Goal: Task Accomplishment & Management: Manage account settings

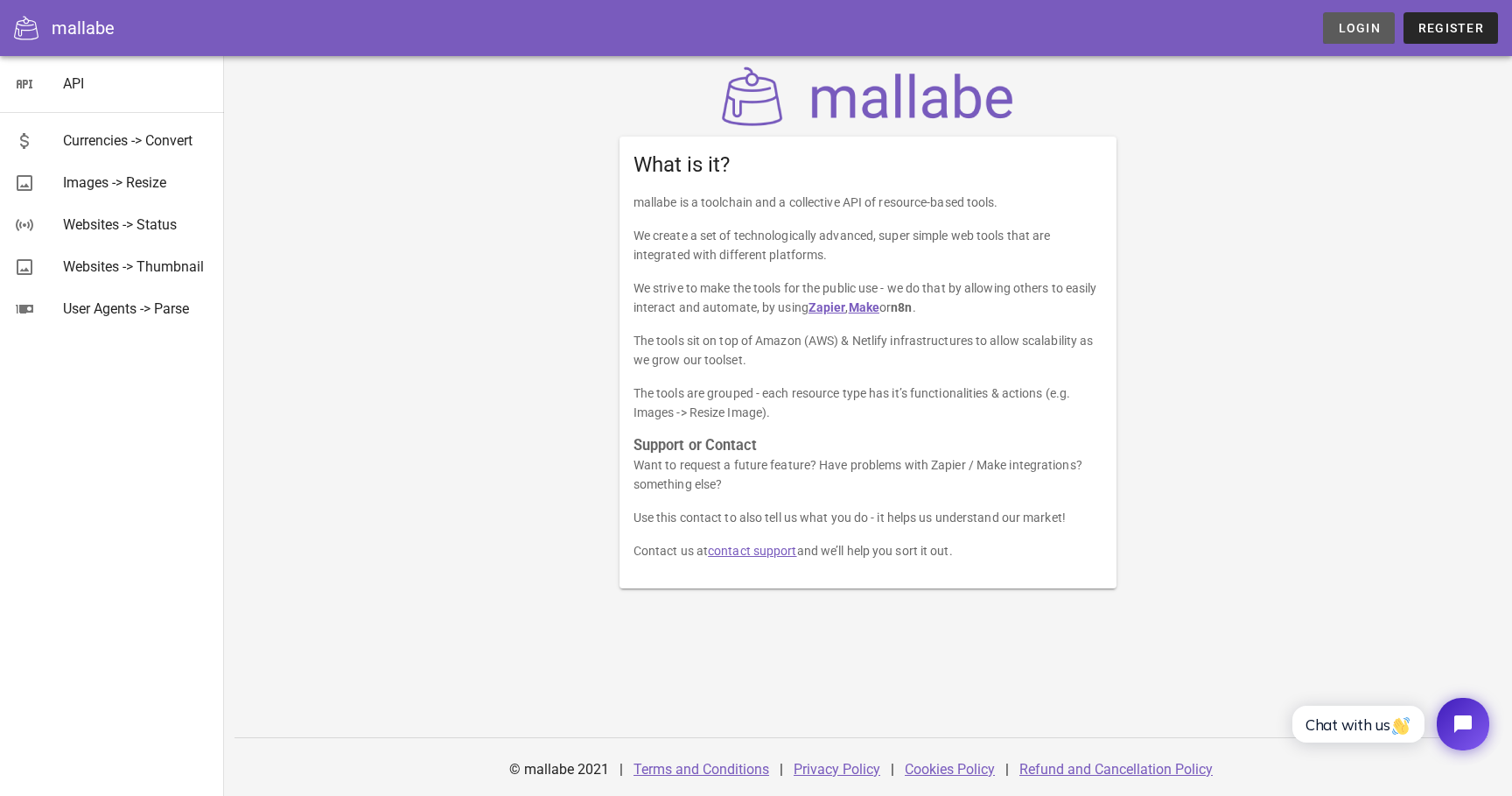
click at [1367, 34] on span "Login" at bounding box center [1359, 28] width 43 height 14
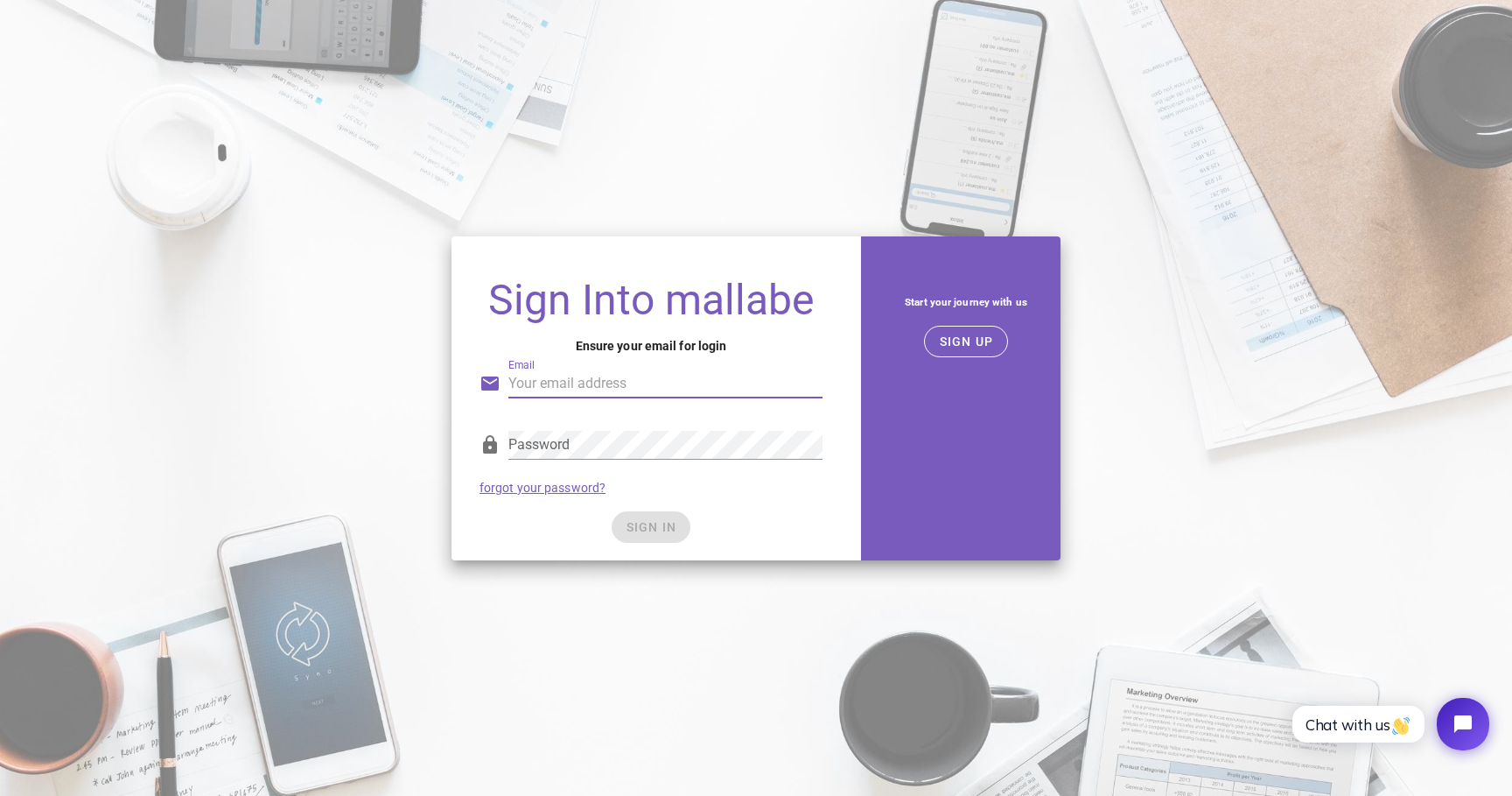
click at [743, 376] on input "Email" at bounding box center [666, 383] width 314 height 28
type input "[EMAIL_ADDRESS][DOMAIN_NAME]"
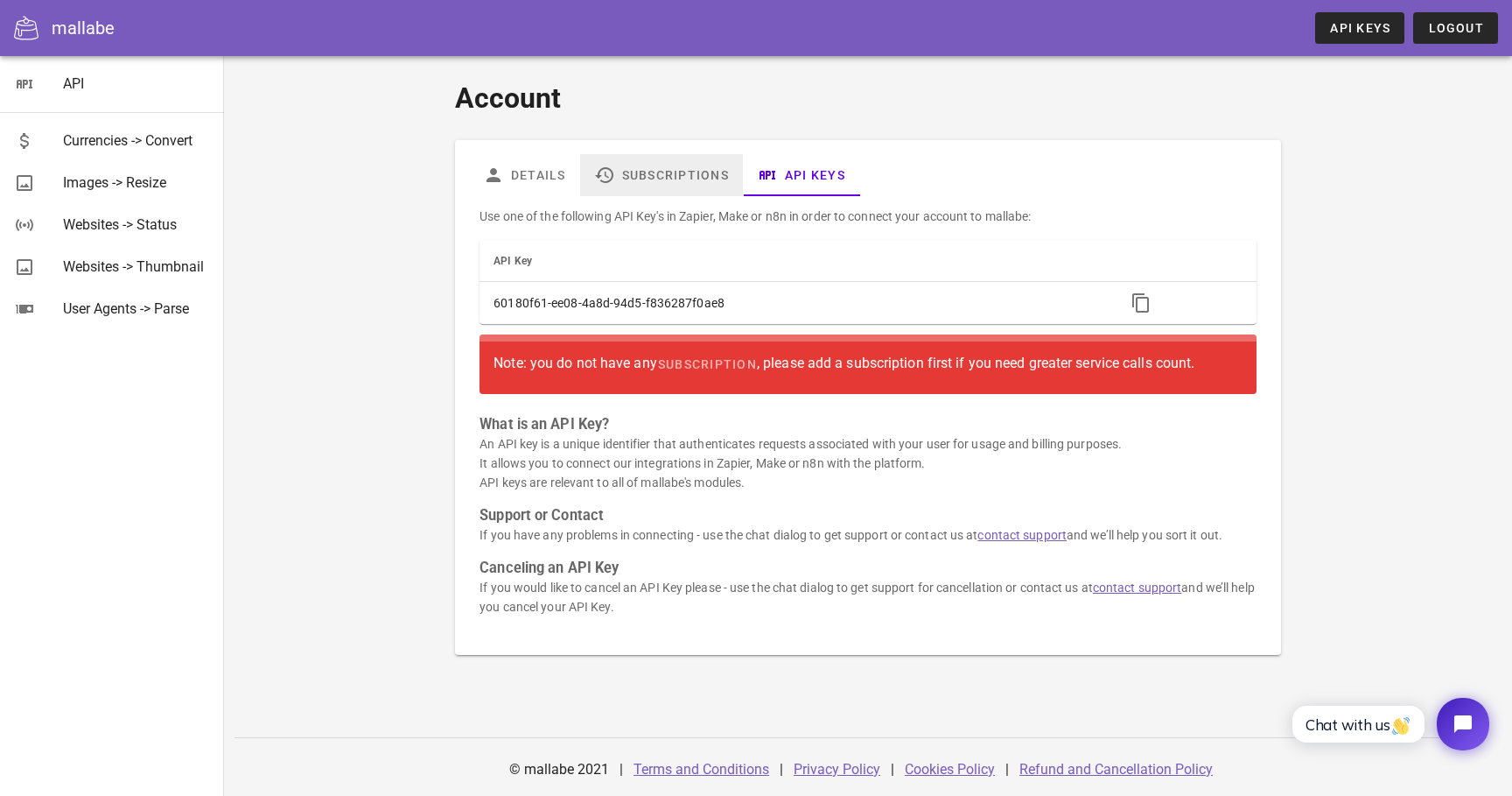
click at [708, 181] on link "Subscriptions" at bounding box center [662, 175] width 163 height 42
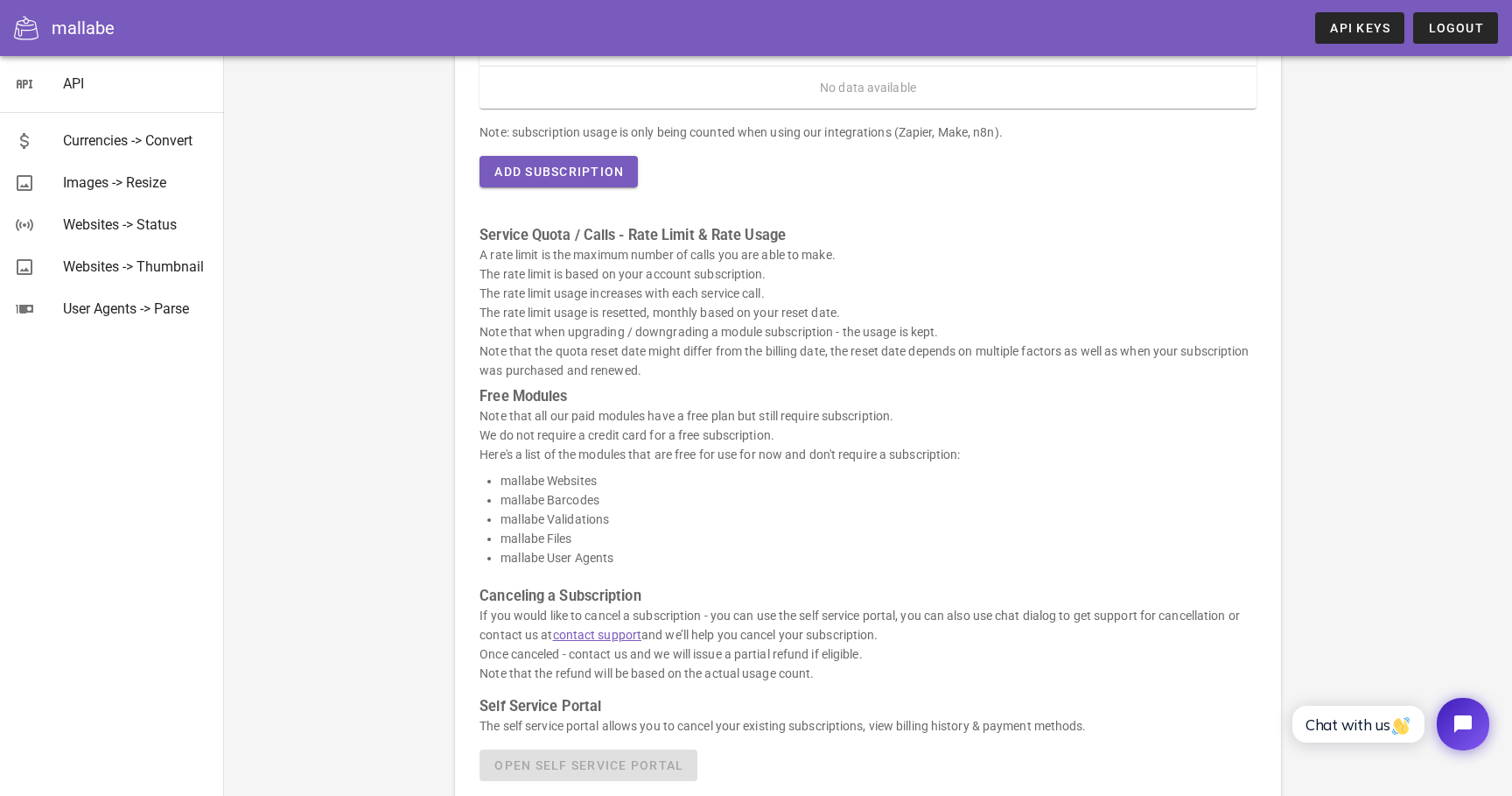
scroll to position [323, 0]
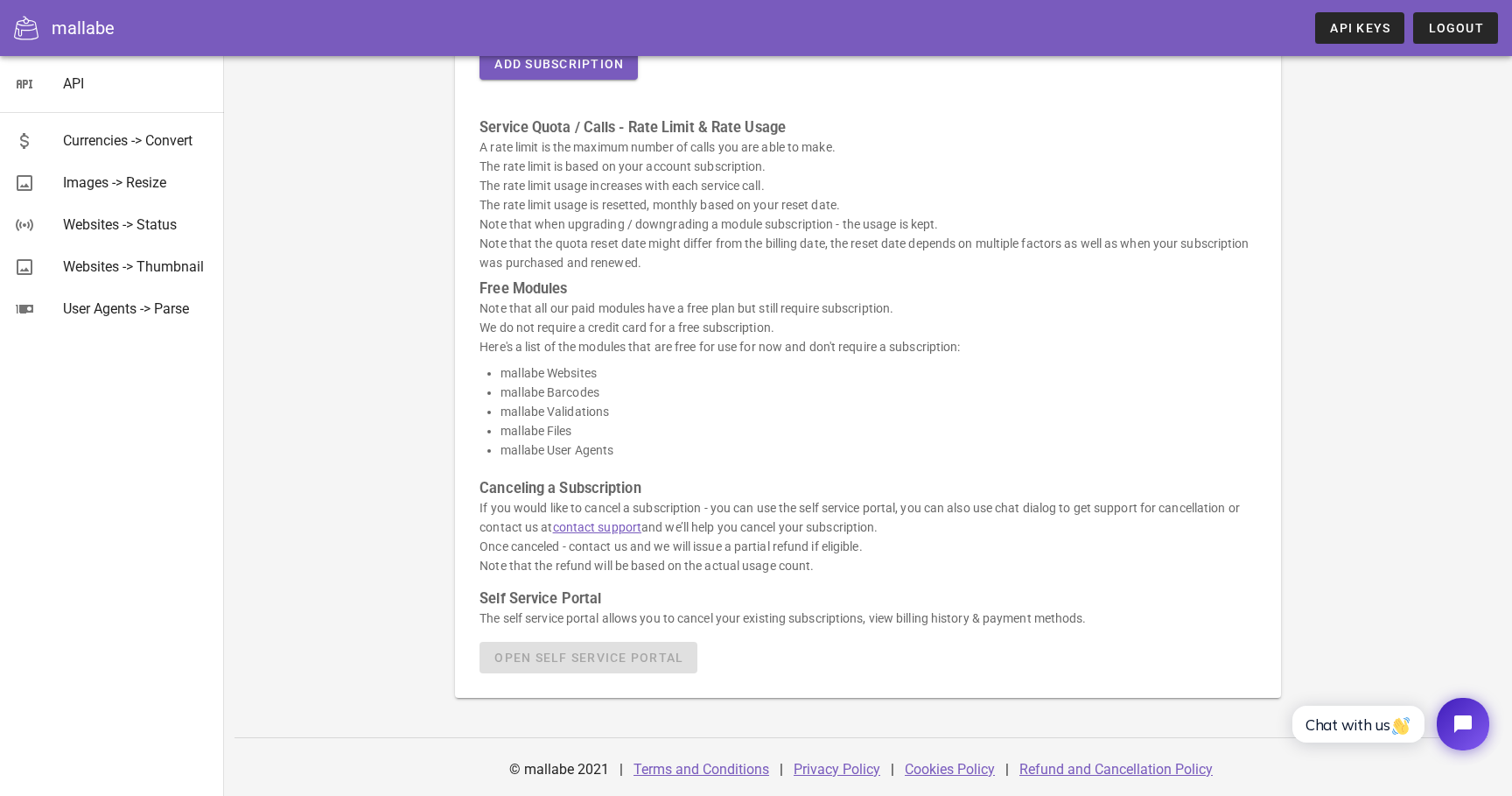
click at [595, 660] on div "Here's a list of your active subscriptions and usage: Module Billing Period Pla…" at bounding box center [867, 278] width 797 height 811
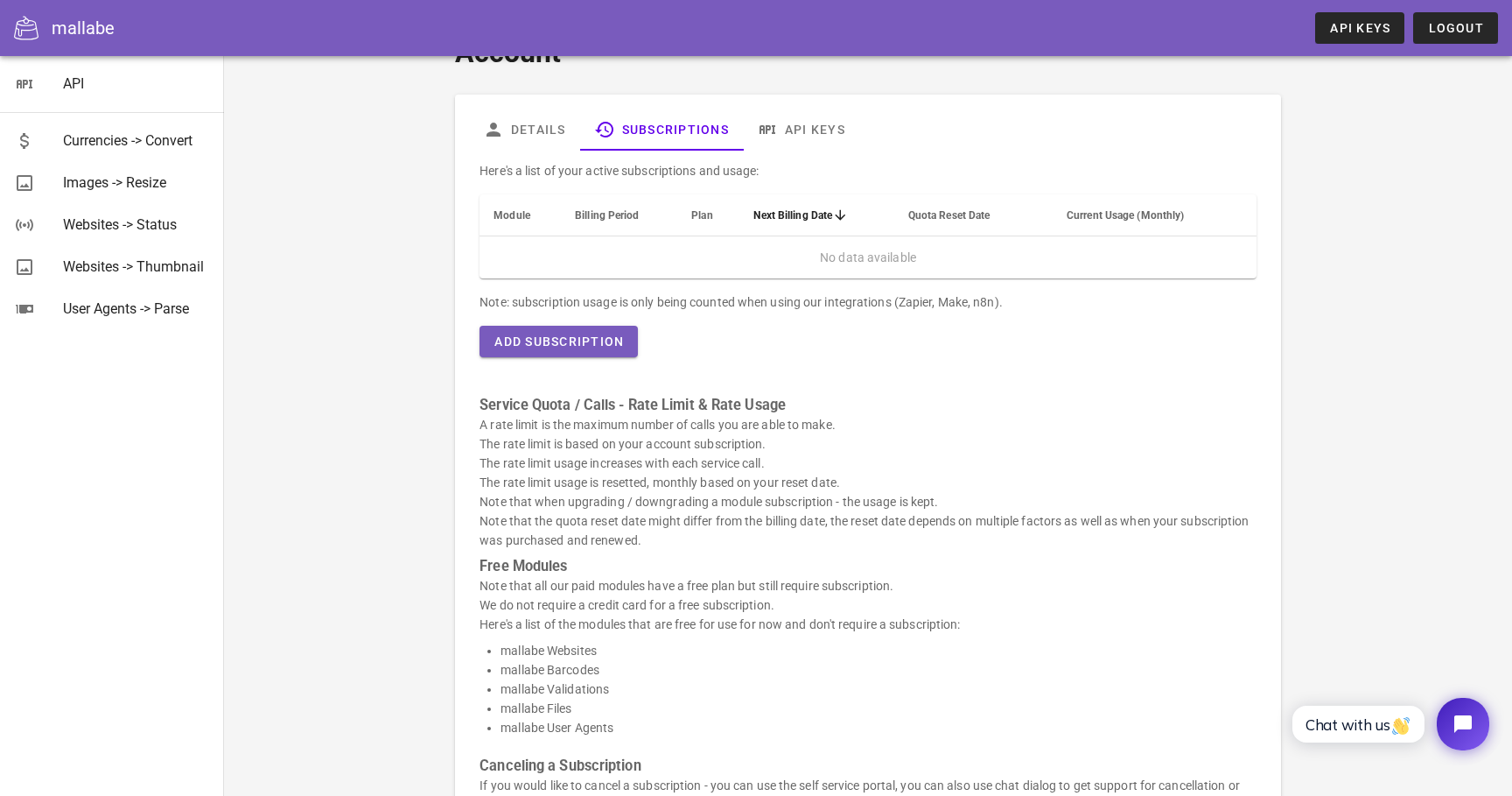
scroll to position [0, 0]
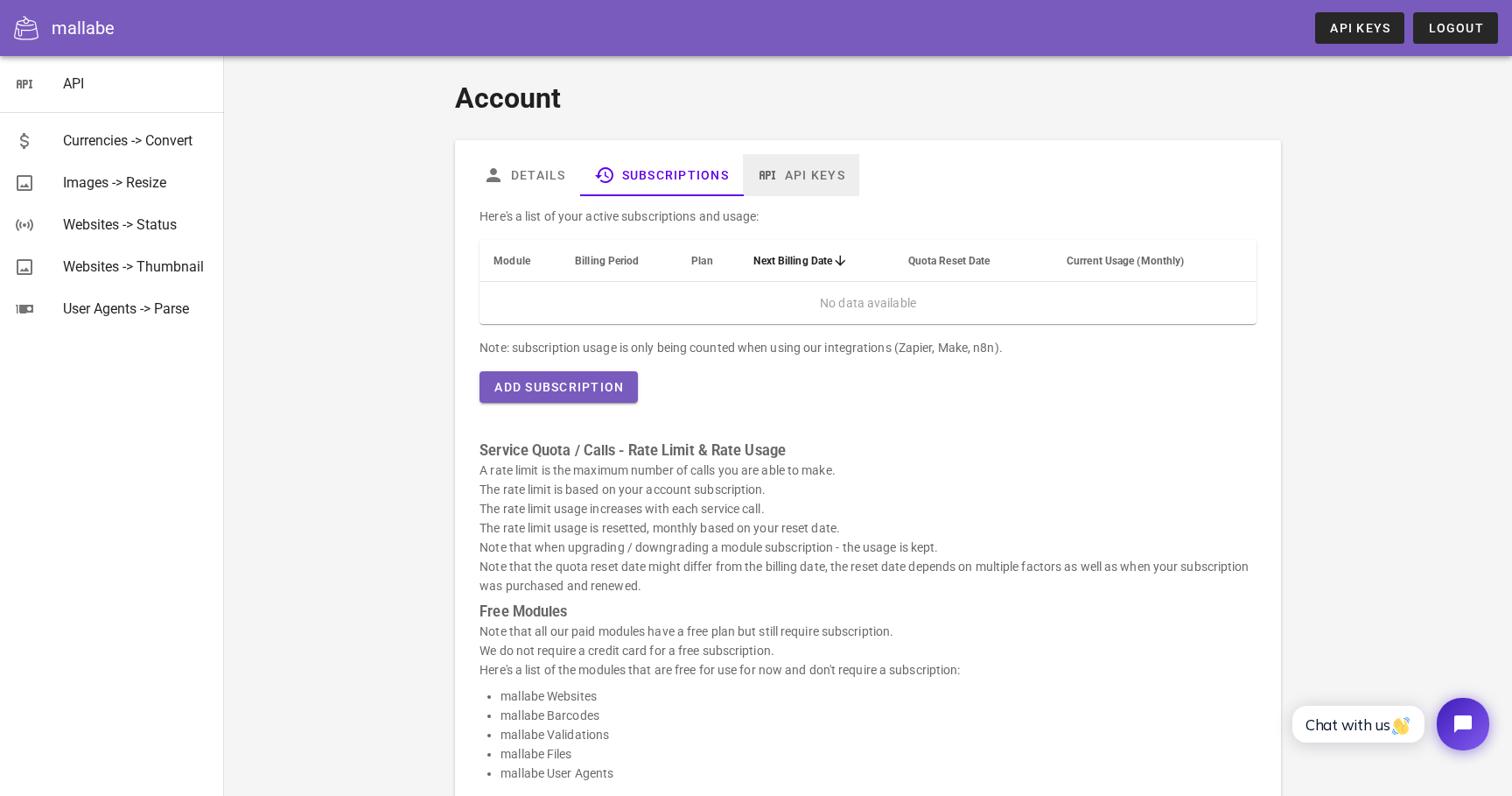
click at [808, 178] on link "API Keys" at bounding box center [801, 175] width 116 height 42
